Goal: Task Accomplishment & Management: Manage account settings

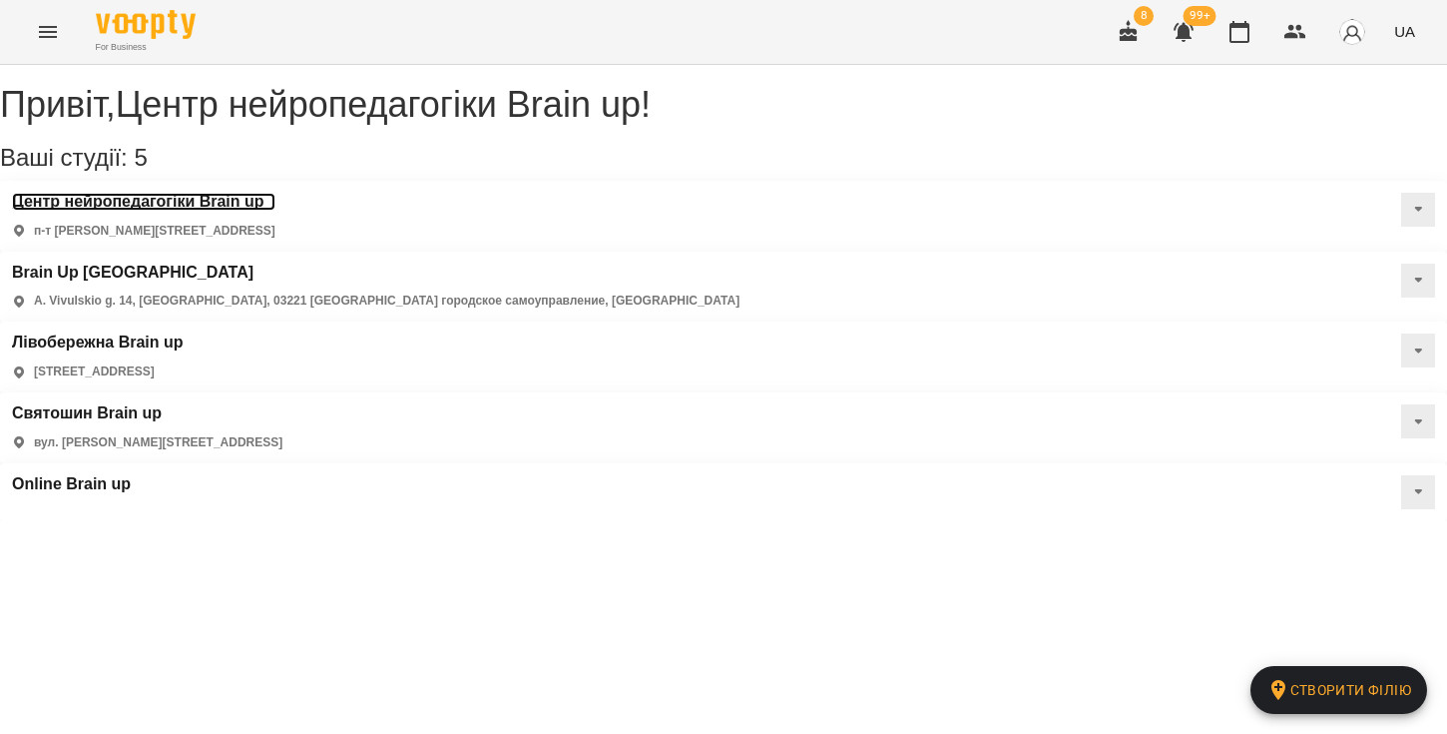
click at [248, 211] on h3 "Центр нейропедагогіки Brain up" at bounding box center [143, 202] width 263 height 18
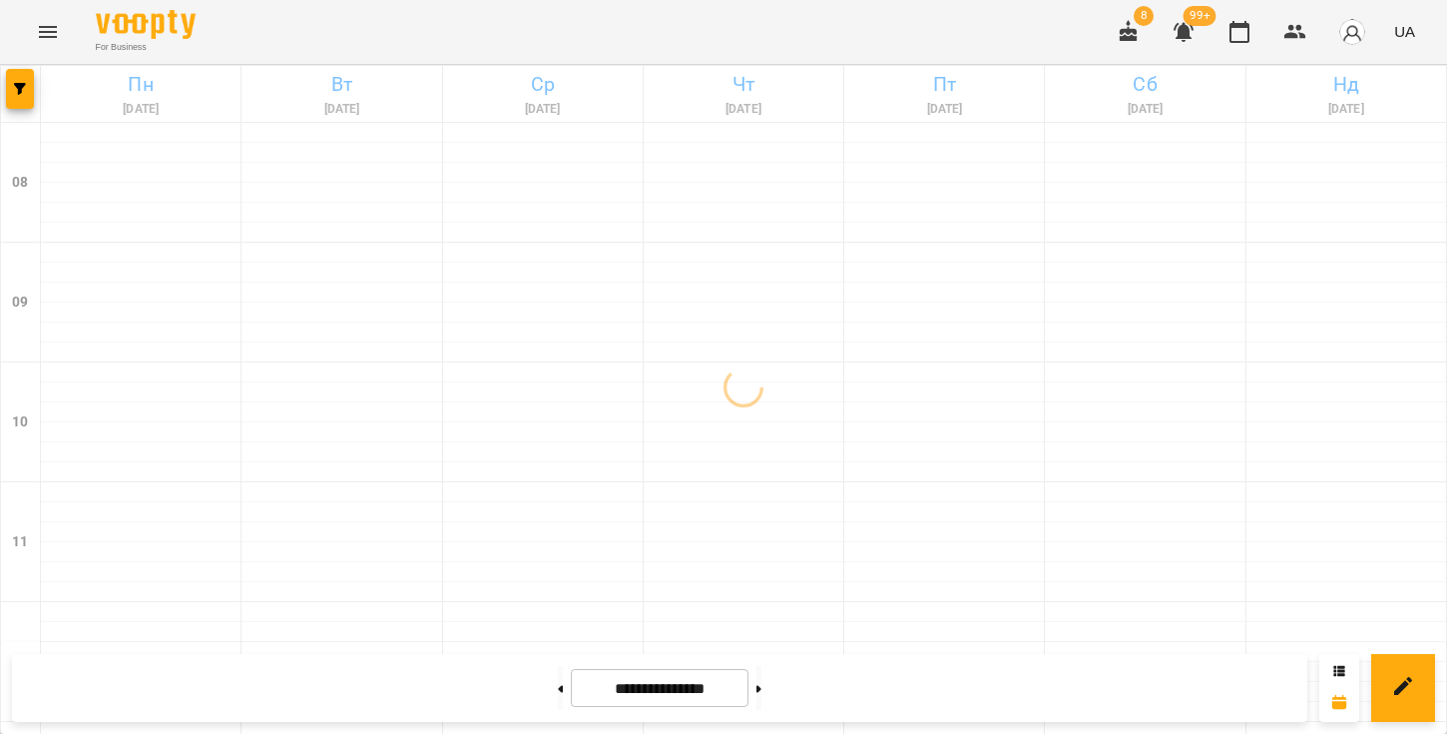
click at [43, 39] on icon "Menu" at bounding box center [48, 32] width 24 height 24
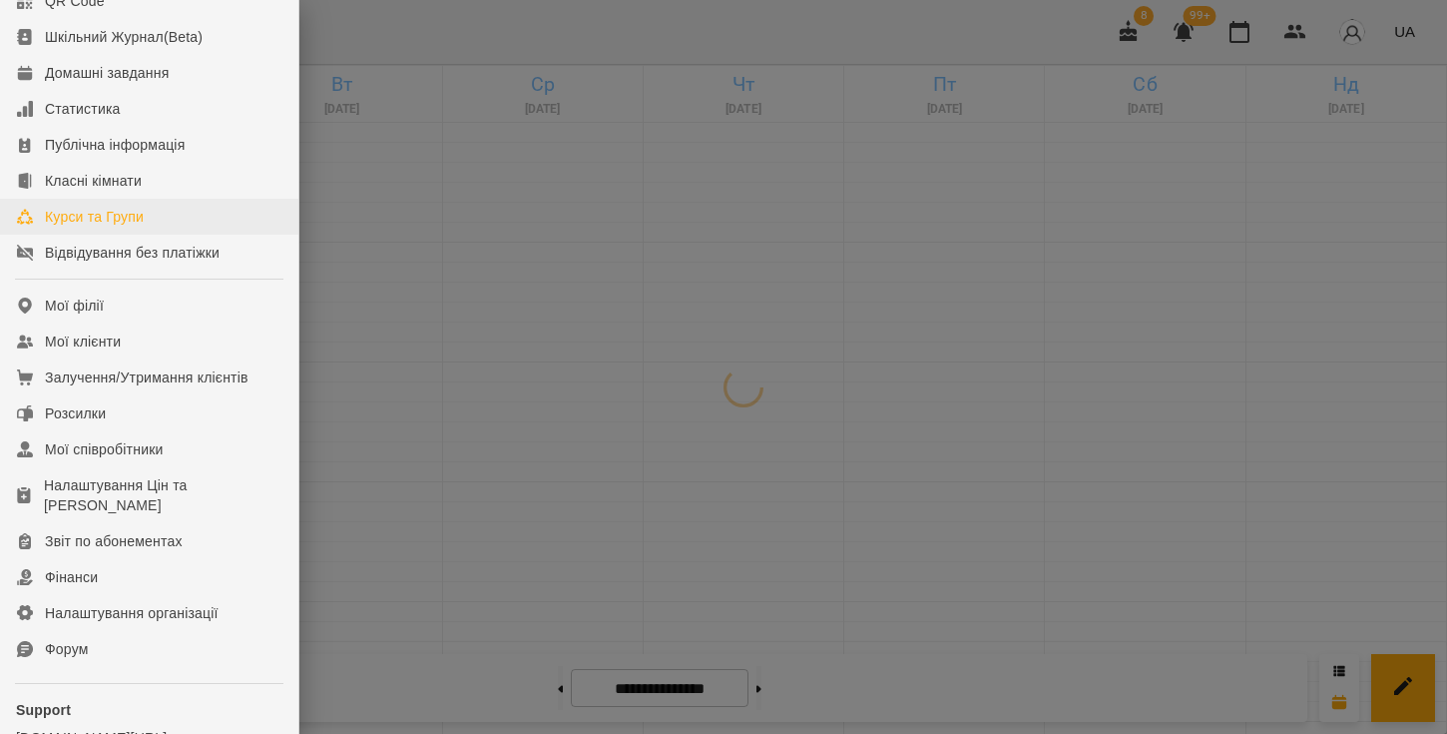
scroll to position [148, 0]
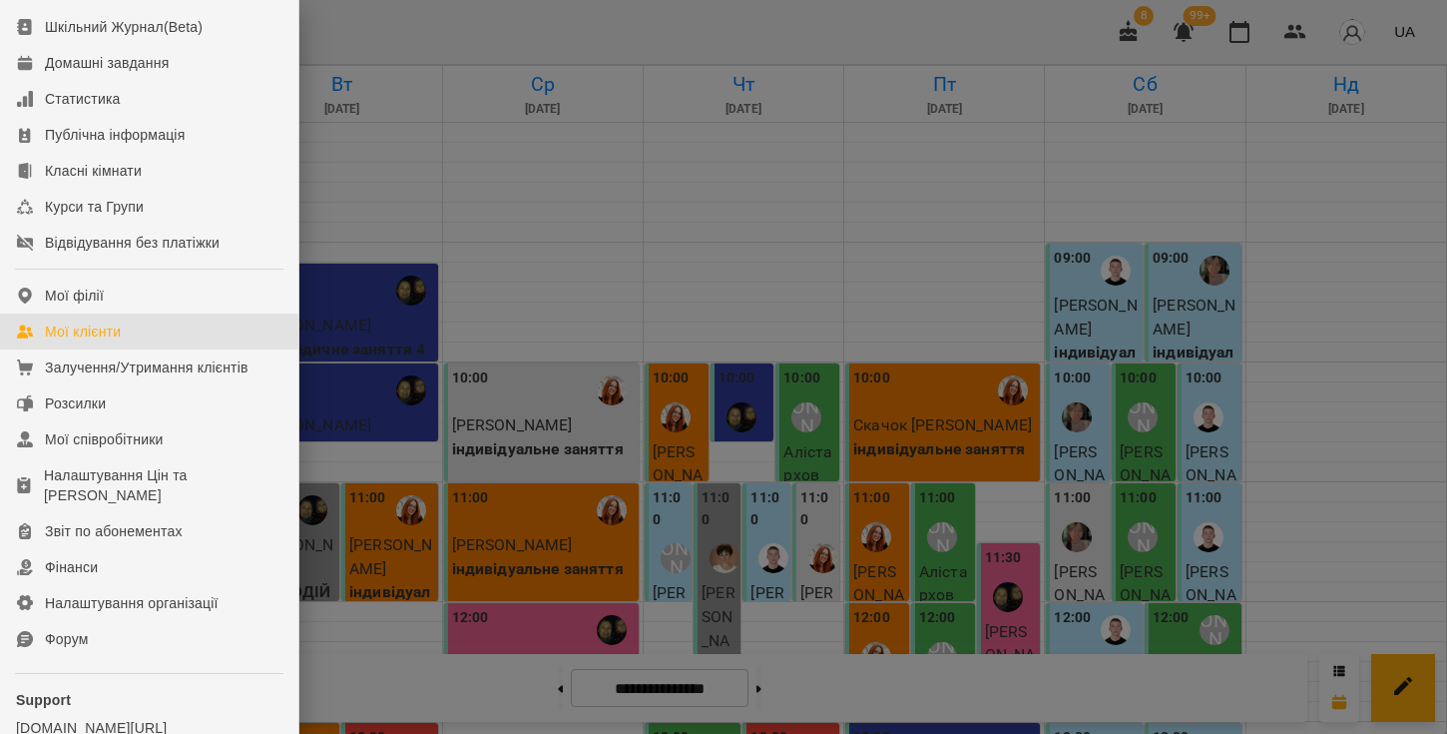
click at [111, 341] on div "Мої клієнти" at bounding box center [83, 331] width 76 height 20
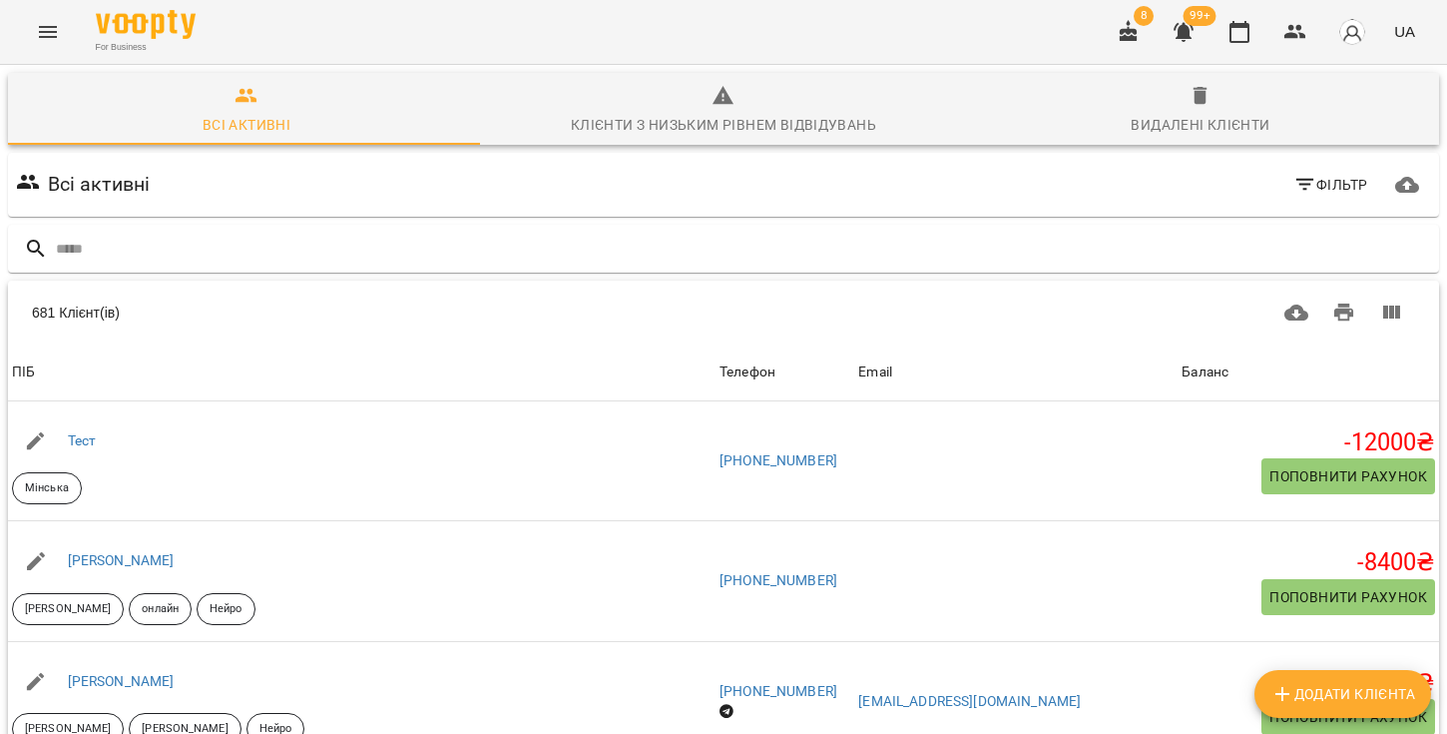
click at [753, 132] on div "Клієнти з низьким рівнем відвідувань" at bounding box center [723, 125] width 305 height 24
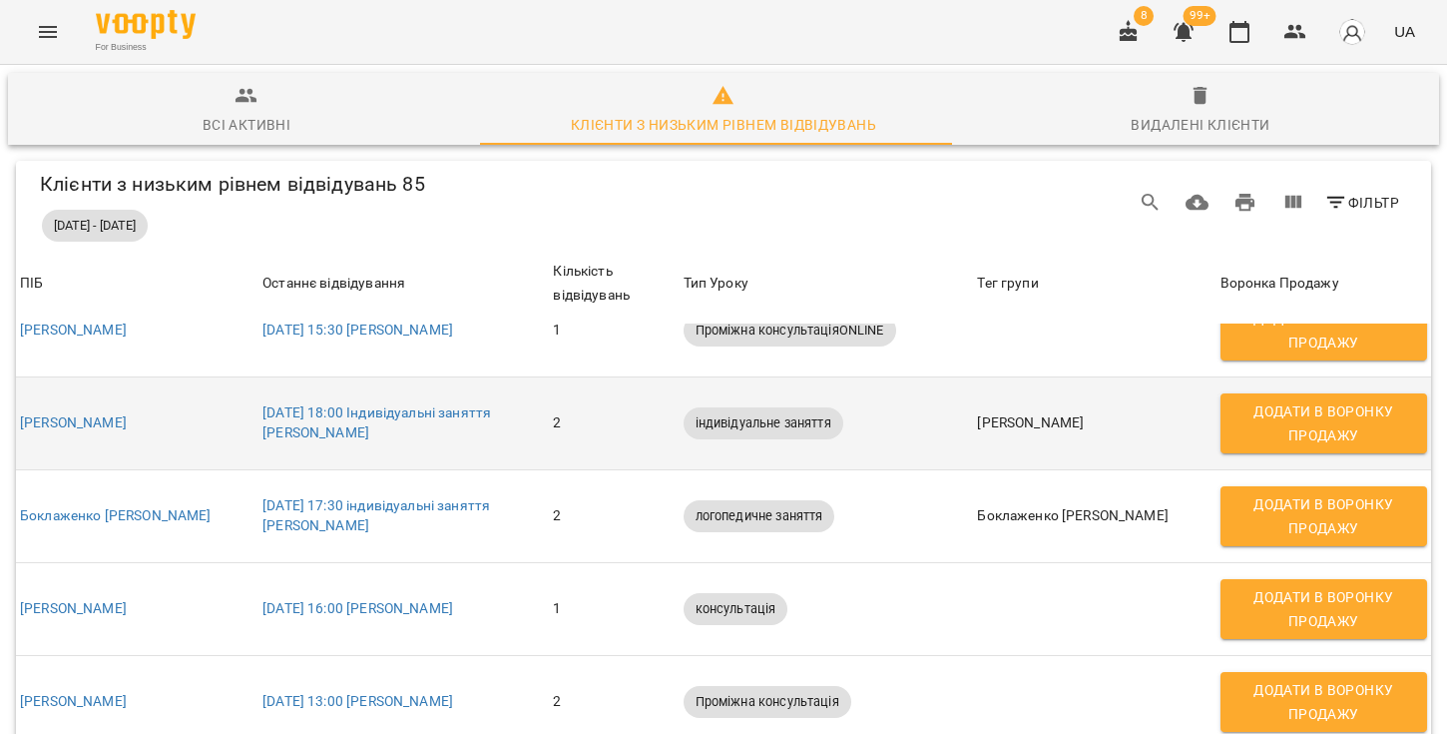
scroll to position [217, 0]
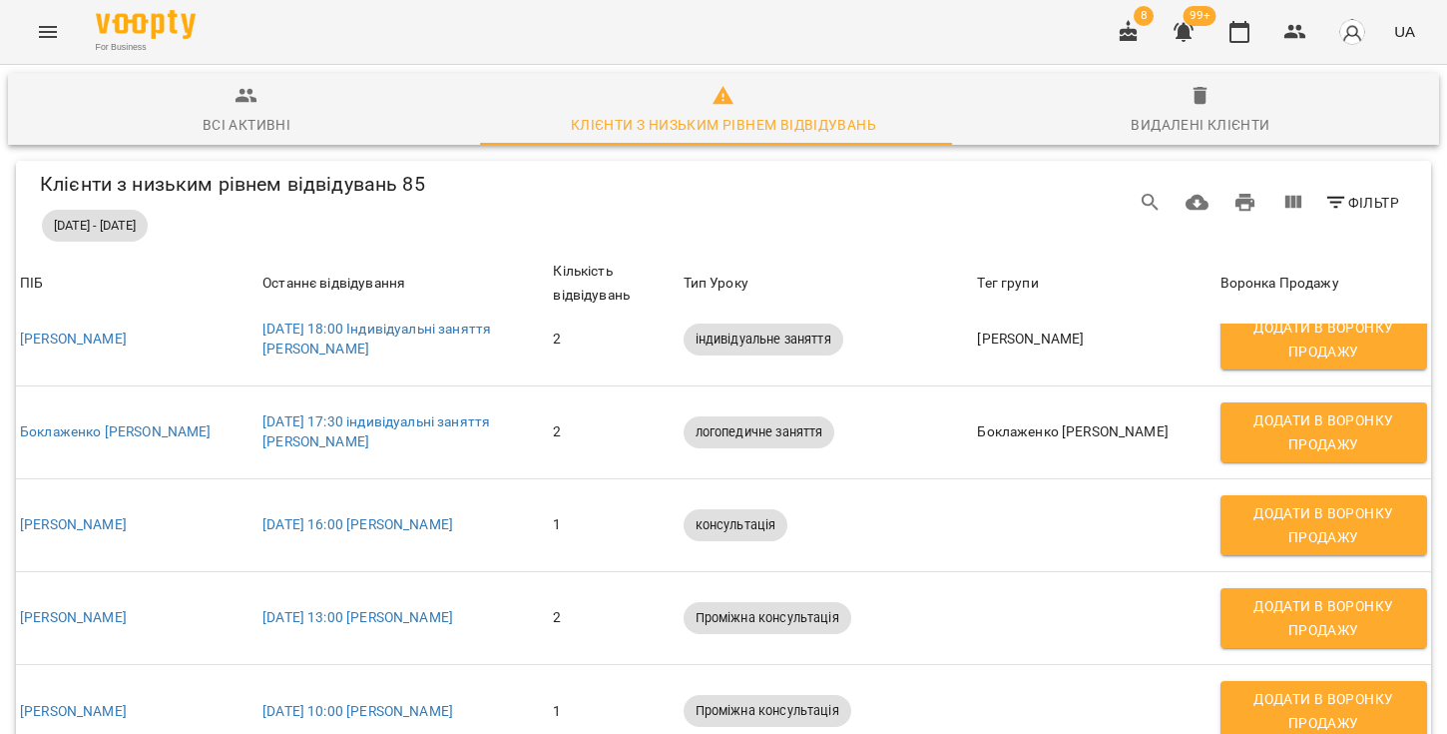
click at [254, 127] on div "Всі активні" at bounding box center [247, 125] width 88 height 24
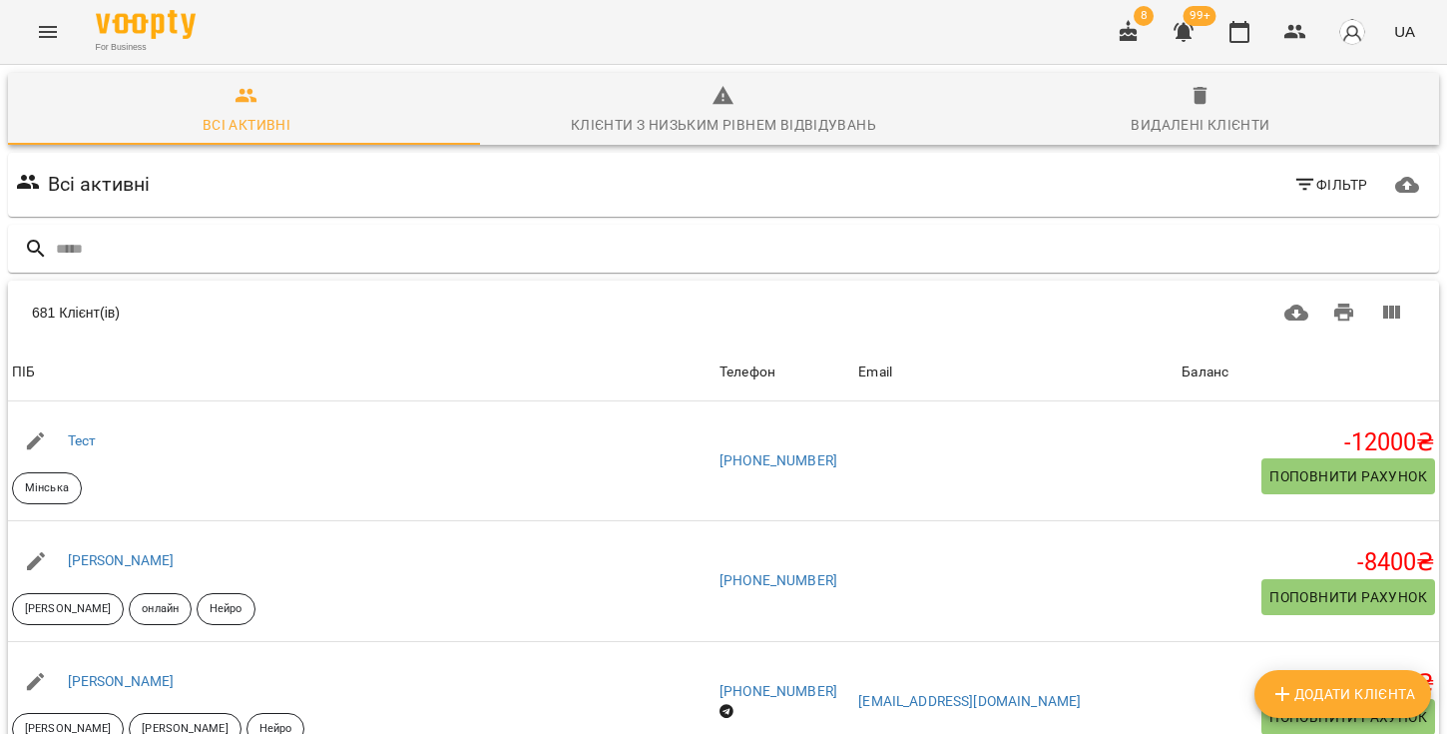
click at [57, 39] on icon "Menu" at bounding box center [48, 32] width 24 height 24
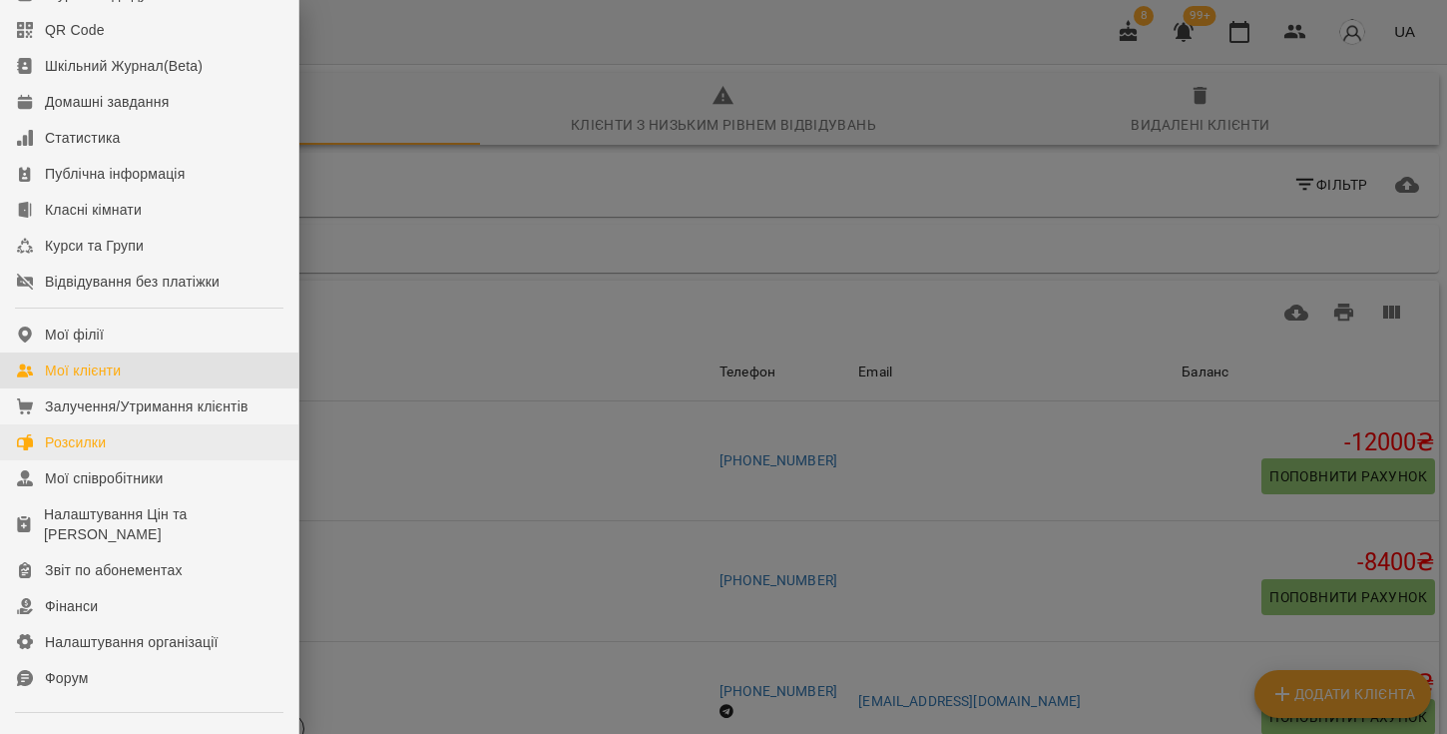
scroll to position [112, 0]
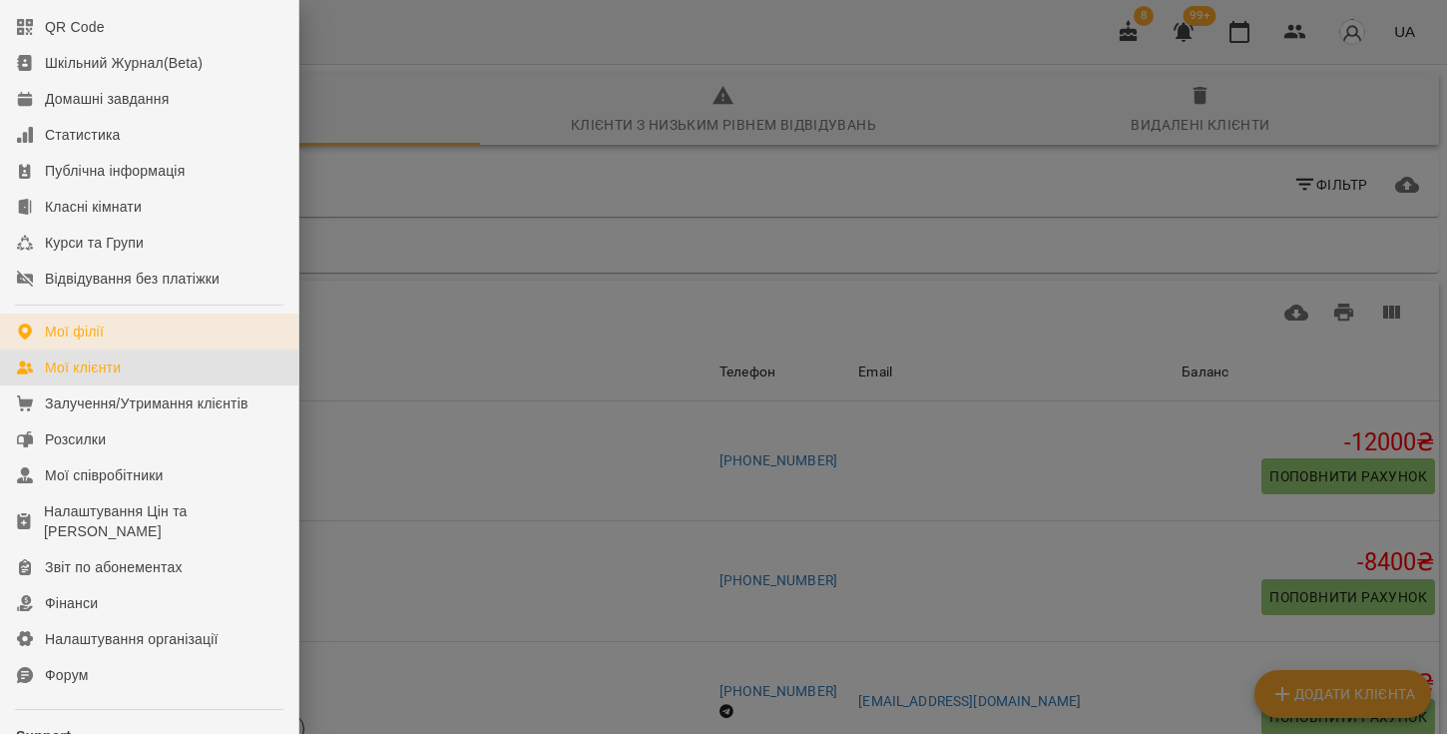
click at [114, 349] on link "Мої філії" at bounding box center [149, 331] width 298 height 36
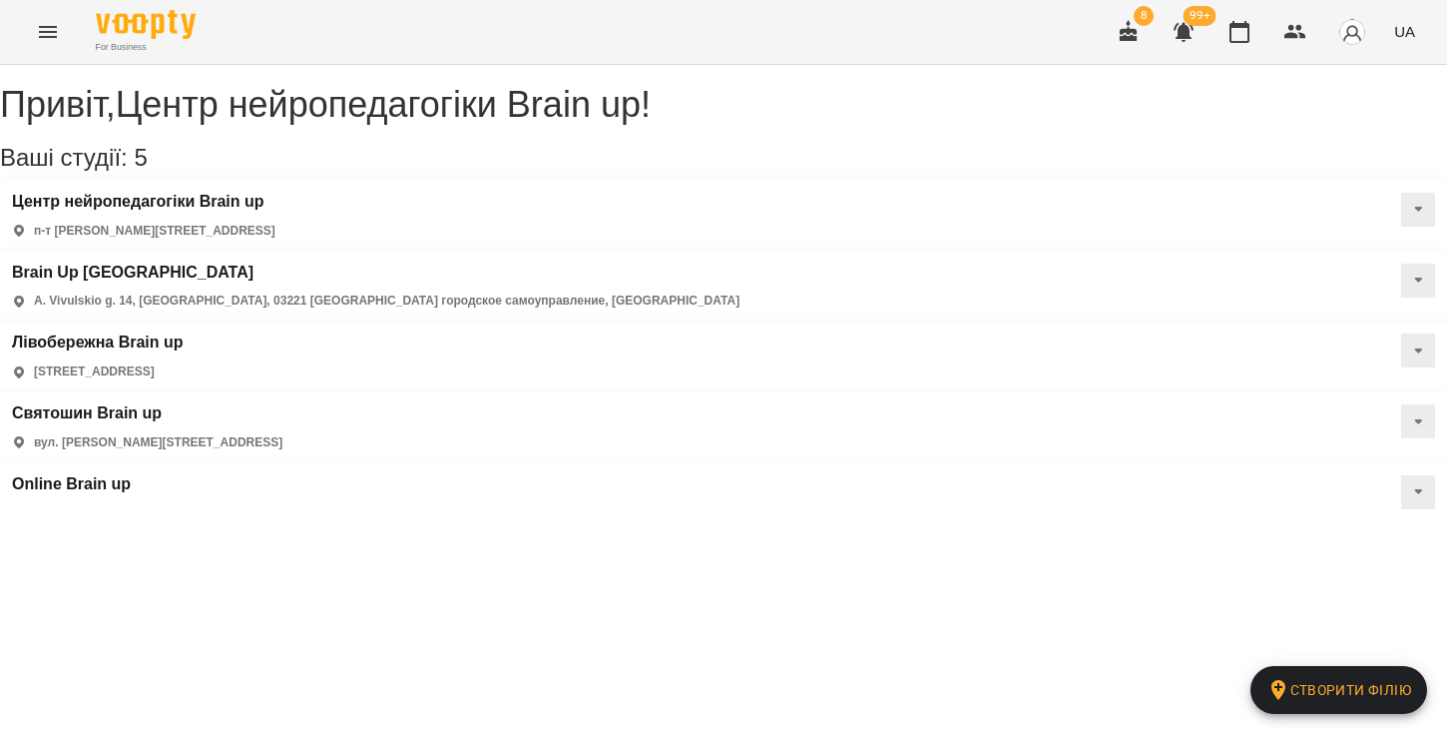
click at [648, 292] on p "A. Vivulskio g. 14, [GEOGRAPHIC_DATA], 03221 [GEOGRAPHIC_DATA] городское самоуп…" at bounding box center [387, 300] width 706 height 17
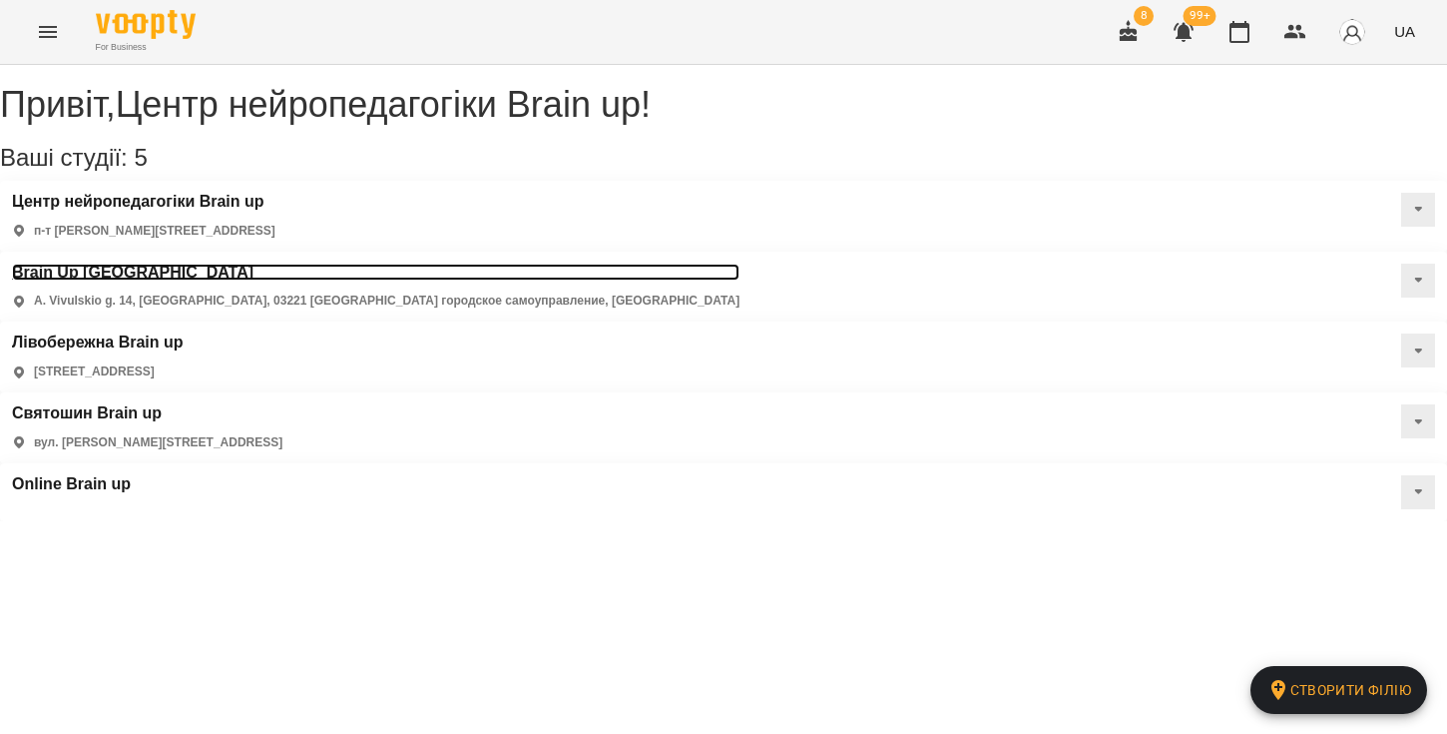
click at [573, 263] on h3 "Brain Up [GEOGRAPHIC_DATA]" at bounding box center [376, 272] width 728 height 18
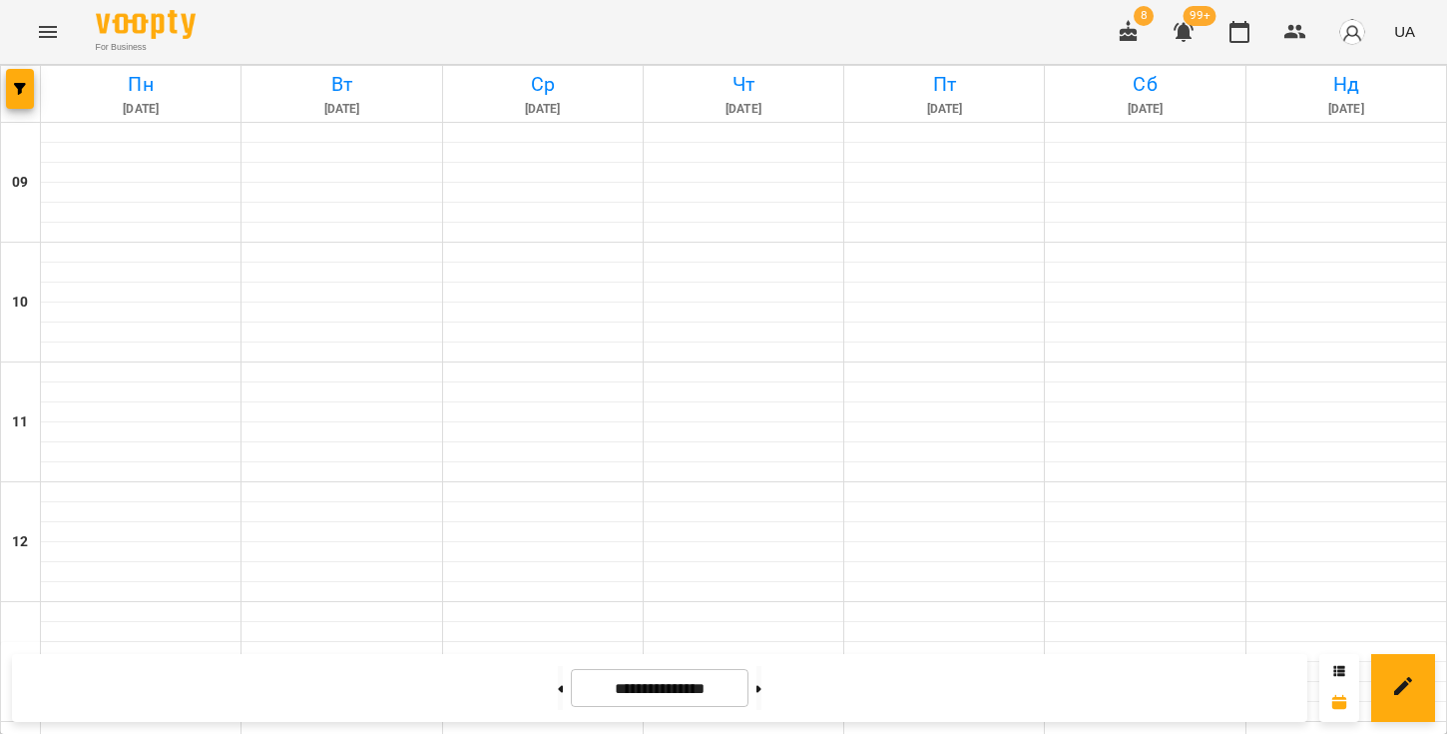
click at [43, 37] on icon "Menu" at bounding box center [48, 32] width 18 height 12
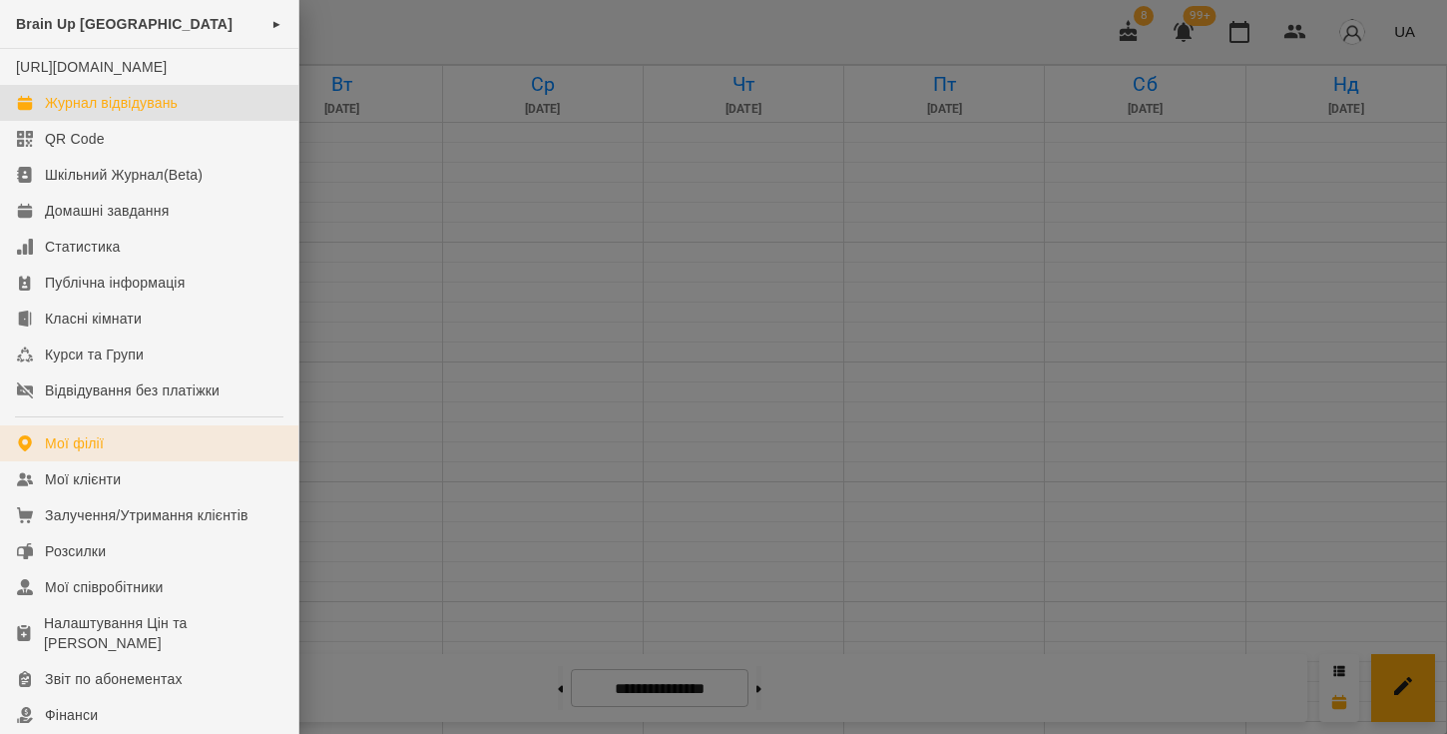
click at [86, 453] on div "Мої філії" at bounding box center [74, 443] width 59 height 20
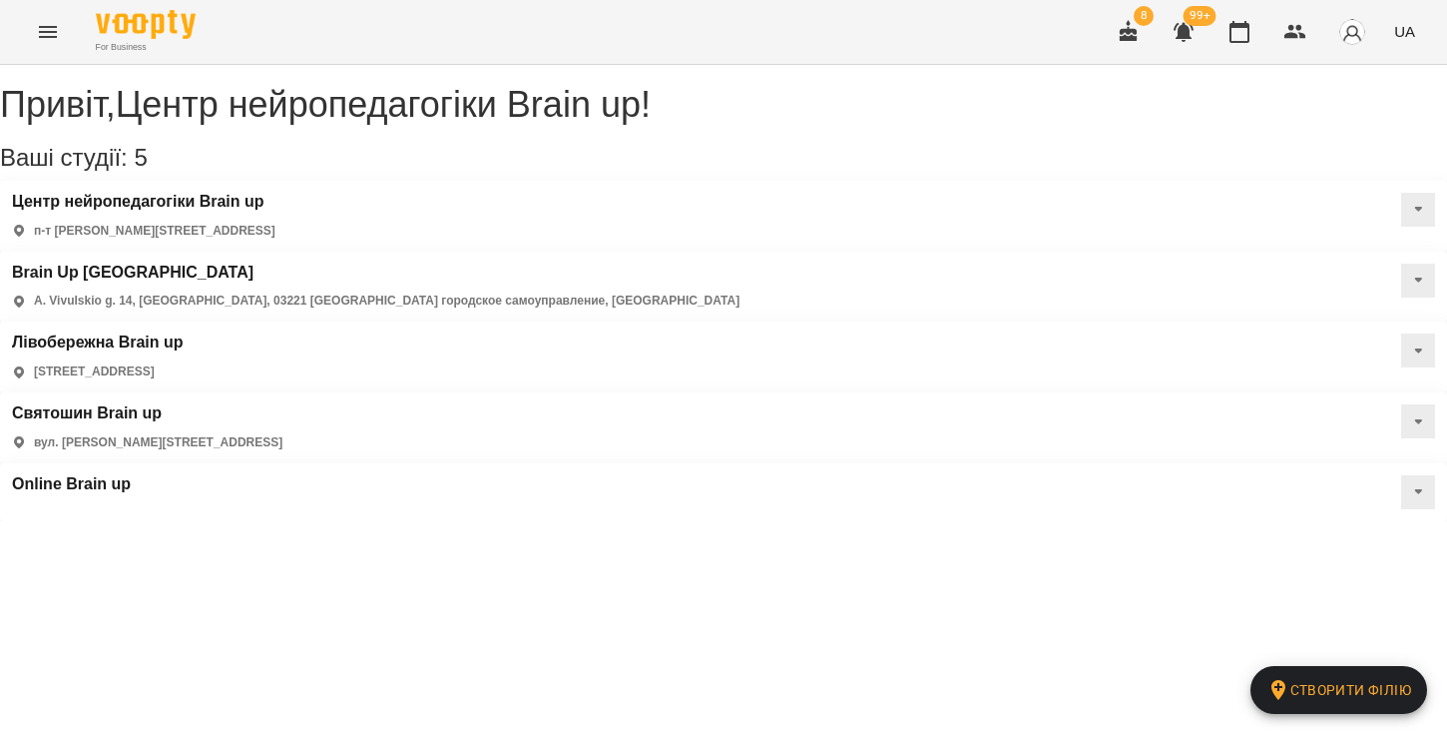
click at [43, 35] on icon "Menu" at bounding box center [48, 32] width 24 height 24
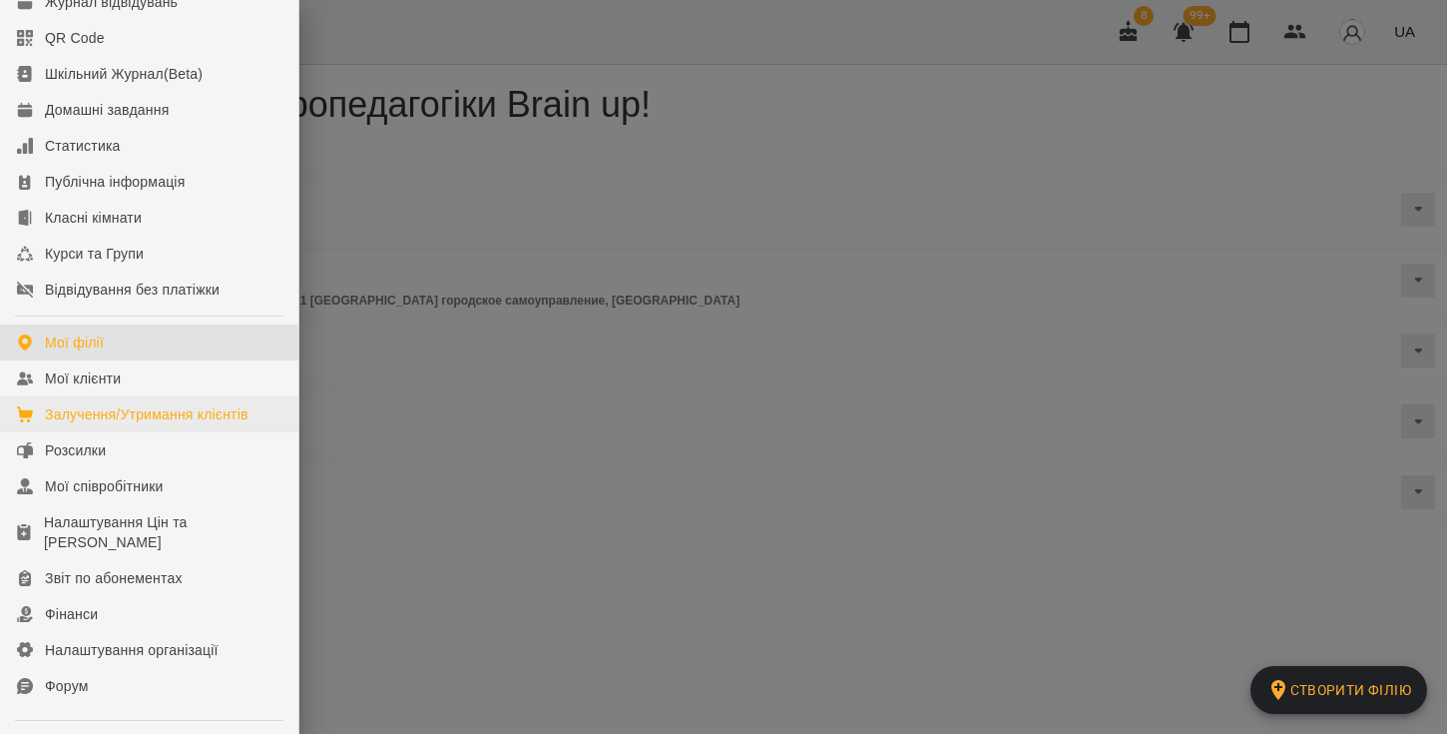
scroll to position [128, 0]
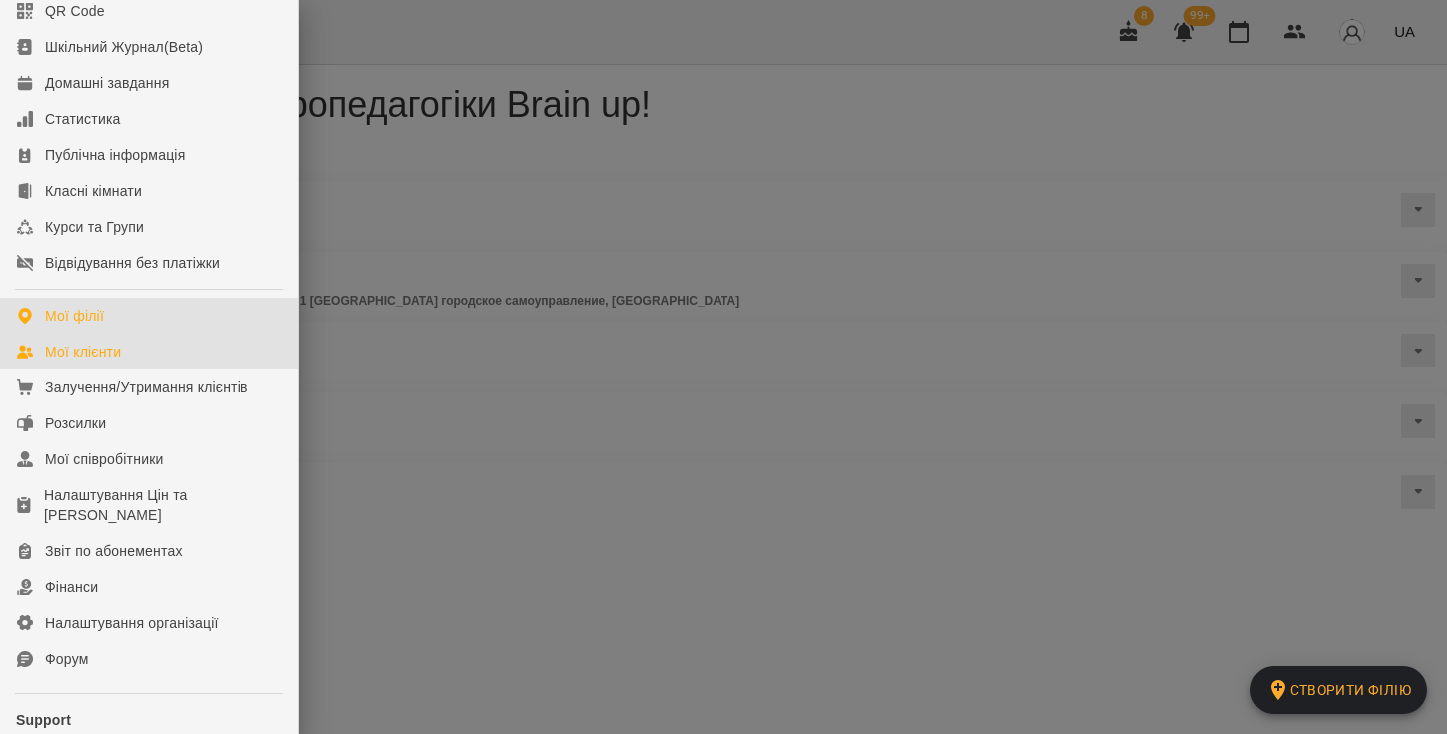
click at [107, 361] on div "Мої клієнти" at bounding box center [83, 351] width 76 height 20
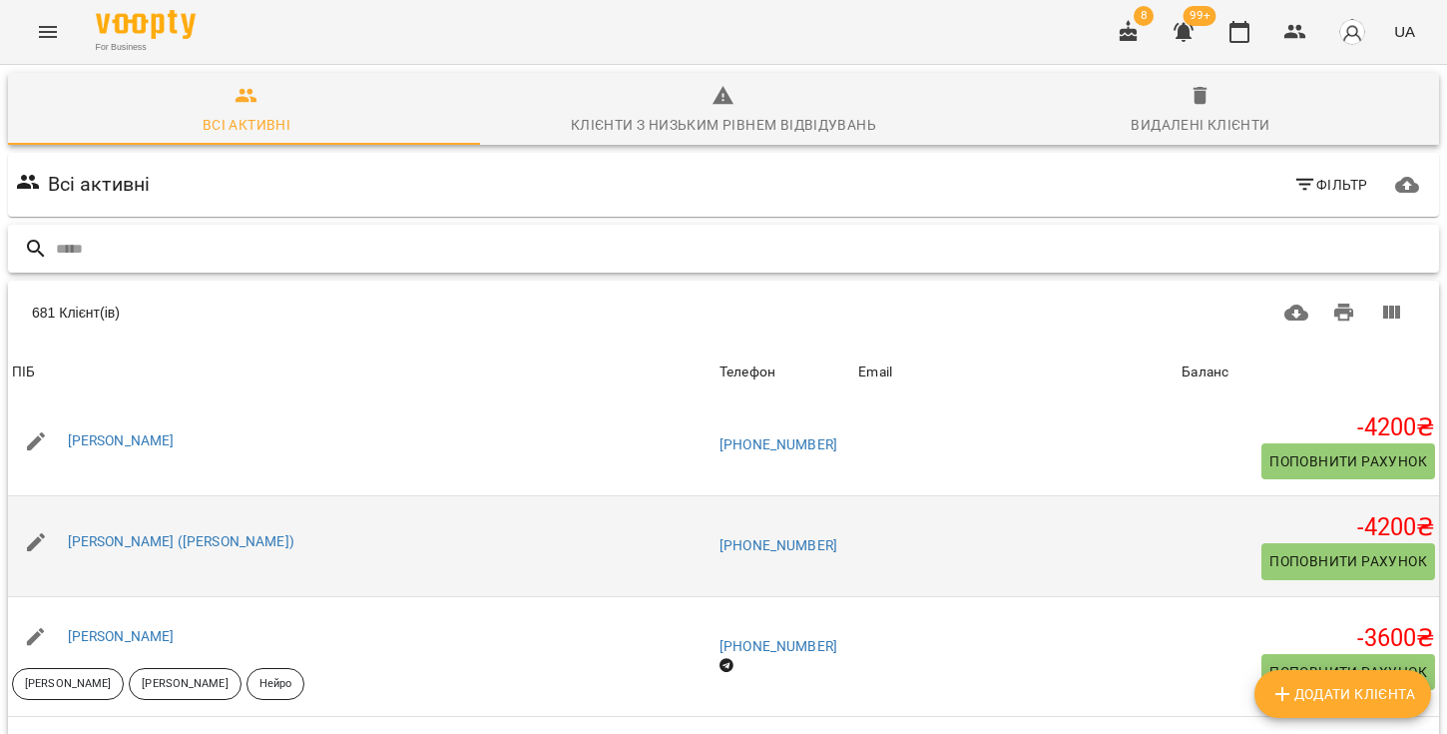
scroll to position [3346, 0]
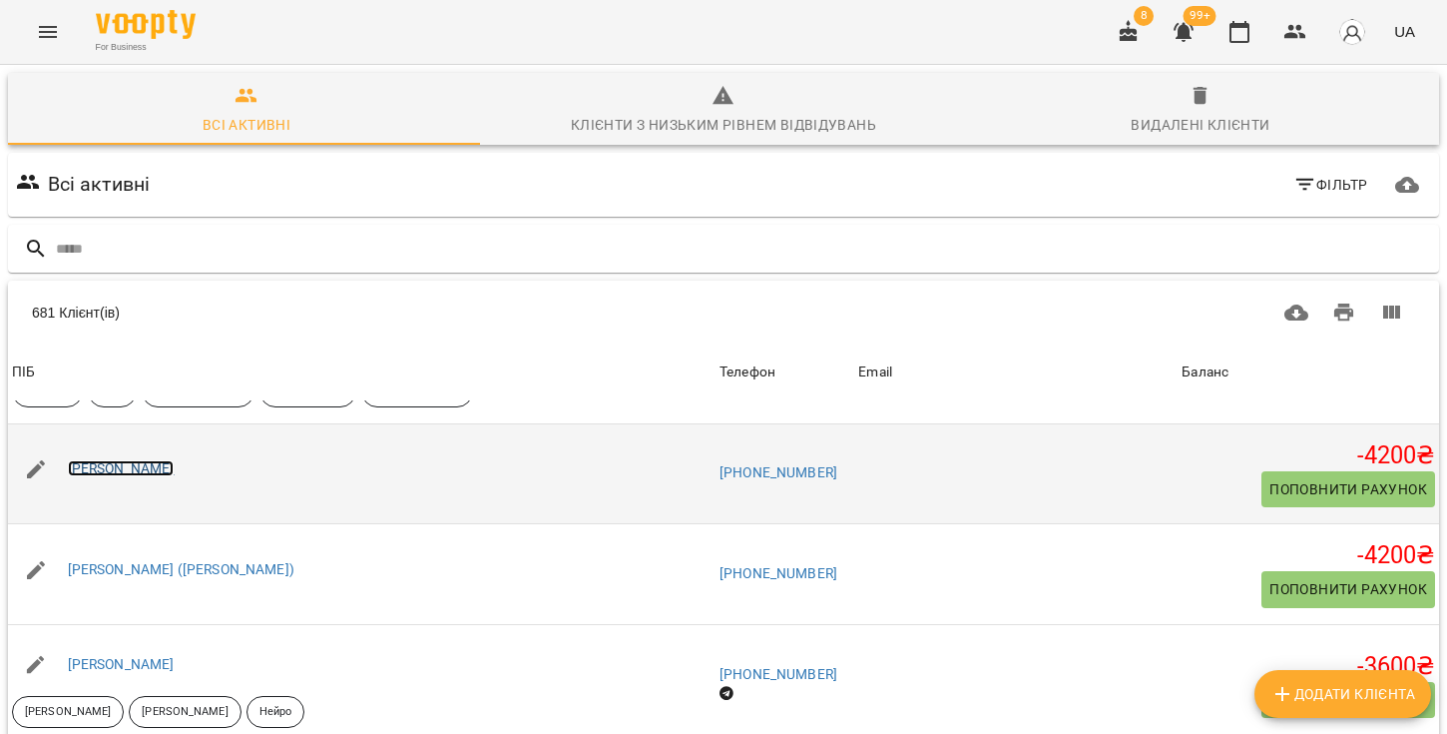
click at [166, 466] on link "[PERSON_NAME]" at bounding box center [121, 468] width 107 height 16
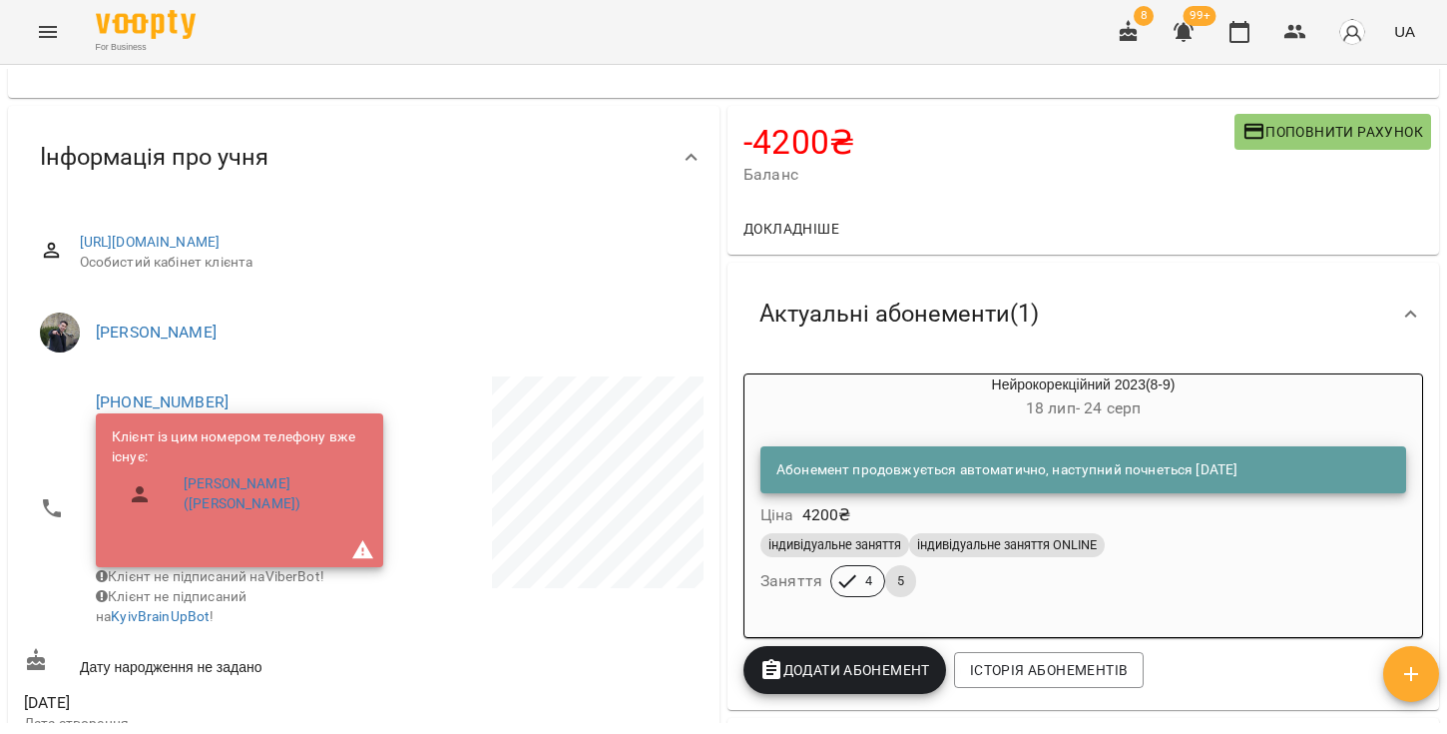
scroll to position [88, 0]
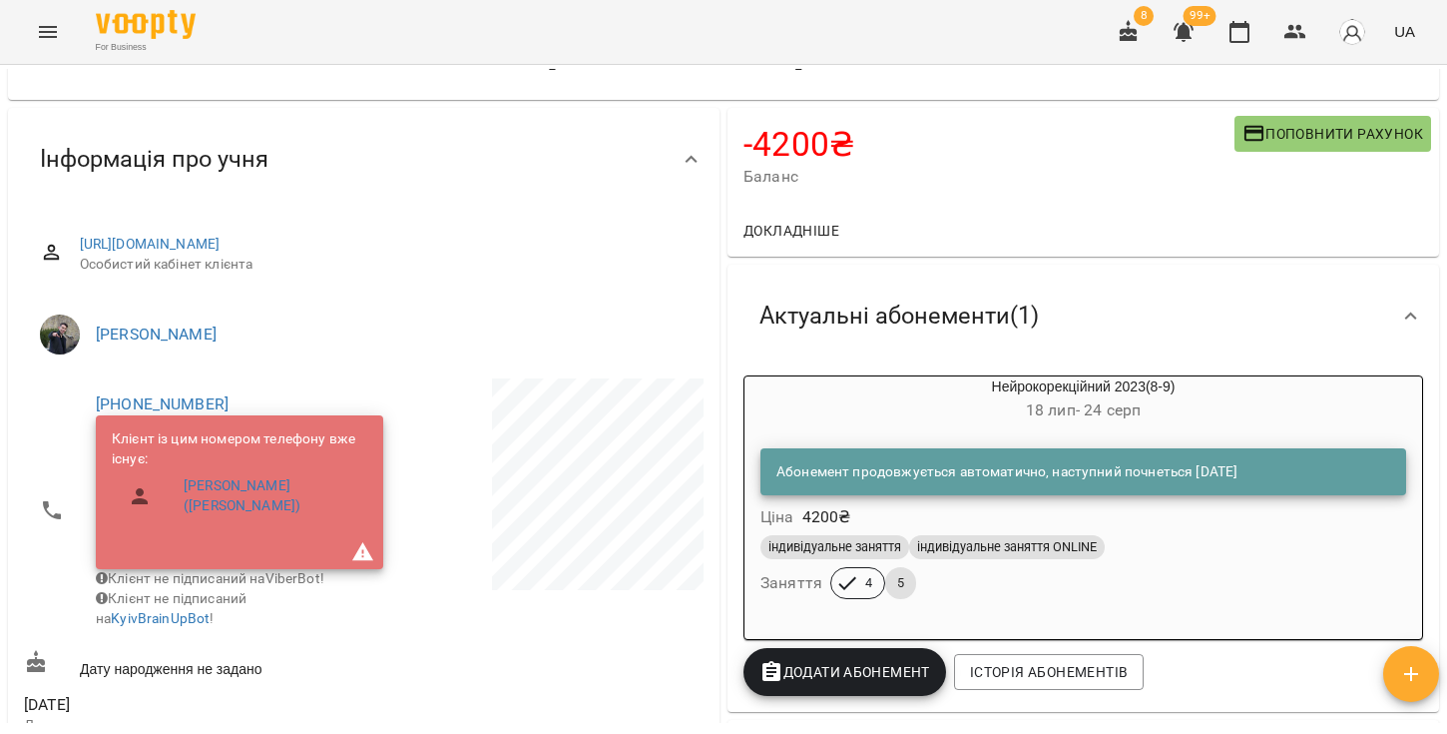
click at [455, 448] on p at bounding box center [536, 487] width 336 height 219
